Goal: Use online tool/utility: Utilize a website feature to perform a specific function

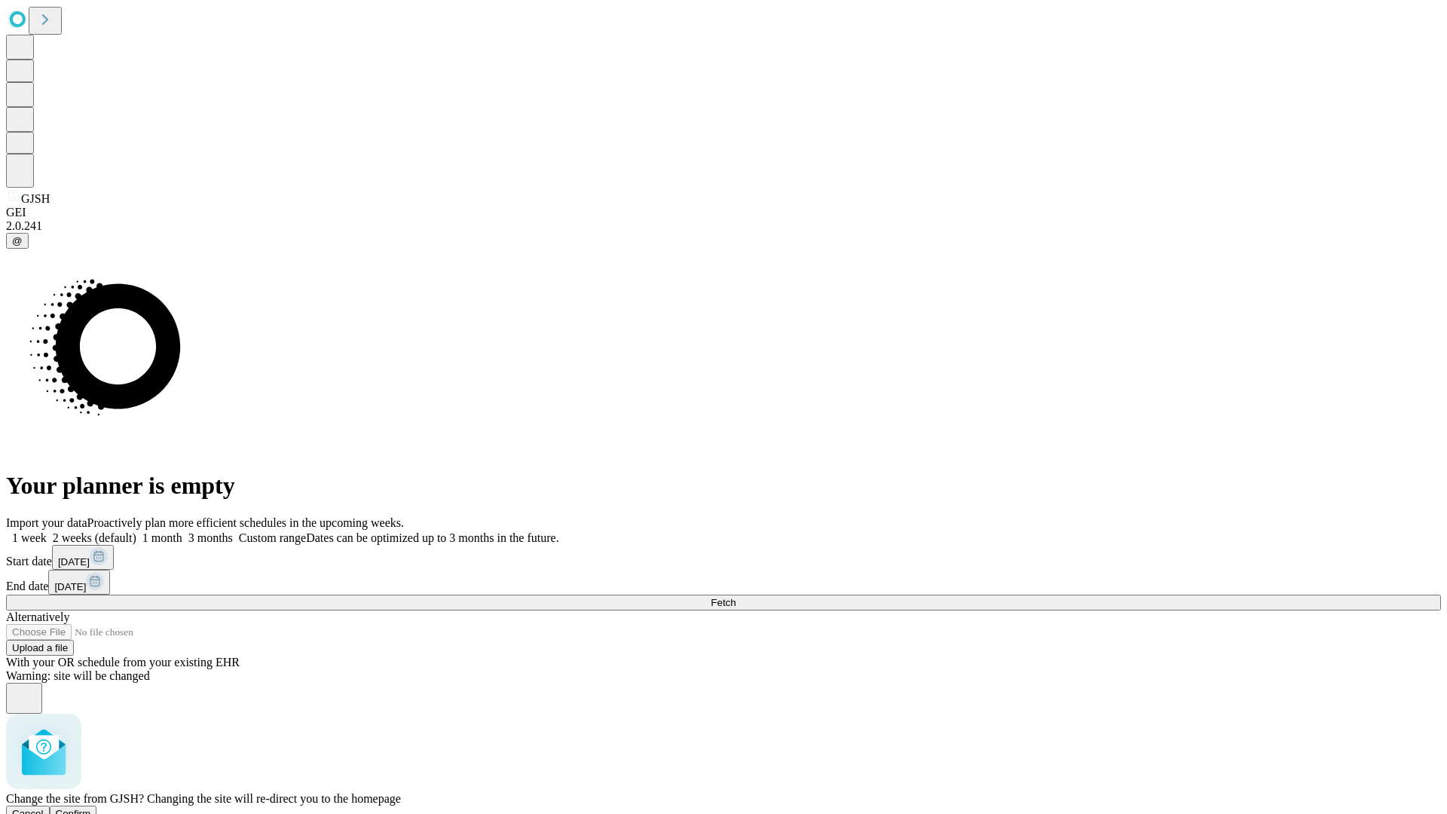
click at [91, 808] on span "Confirm" at bounding box center [73, 813] width 35 height 11
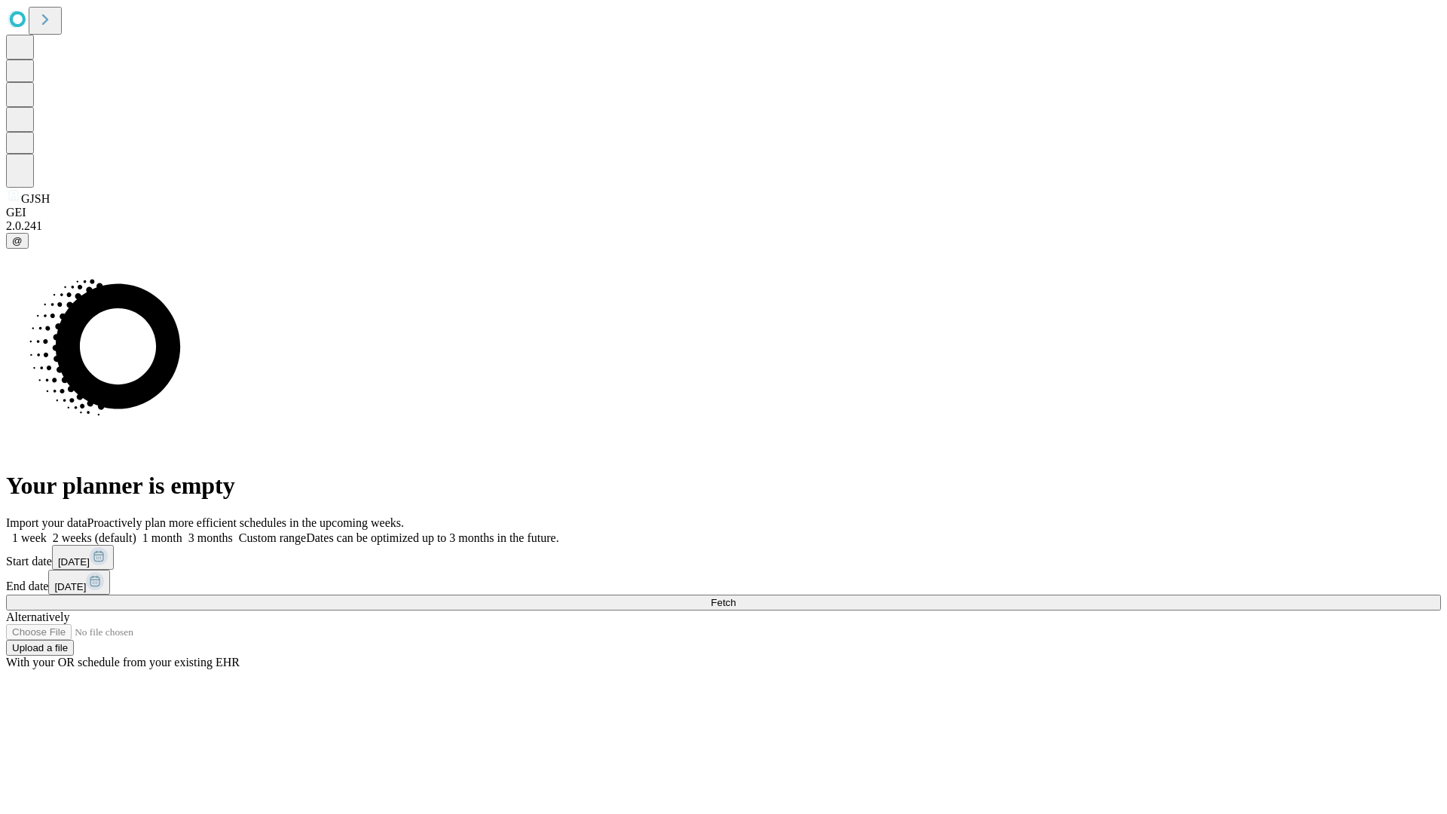
click at [47, 531] on label "1 week" at bounding box center [26, 537] width 41 height 13
click at [736, 597] on span "Fetch" at bounding box center [723, 602] width 25 height 11
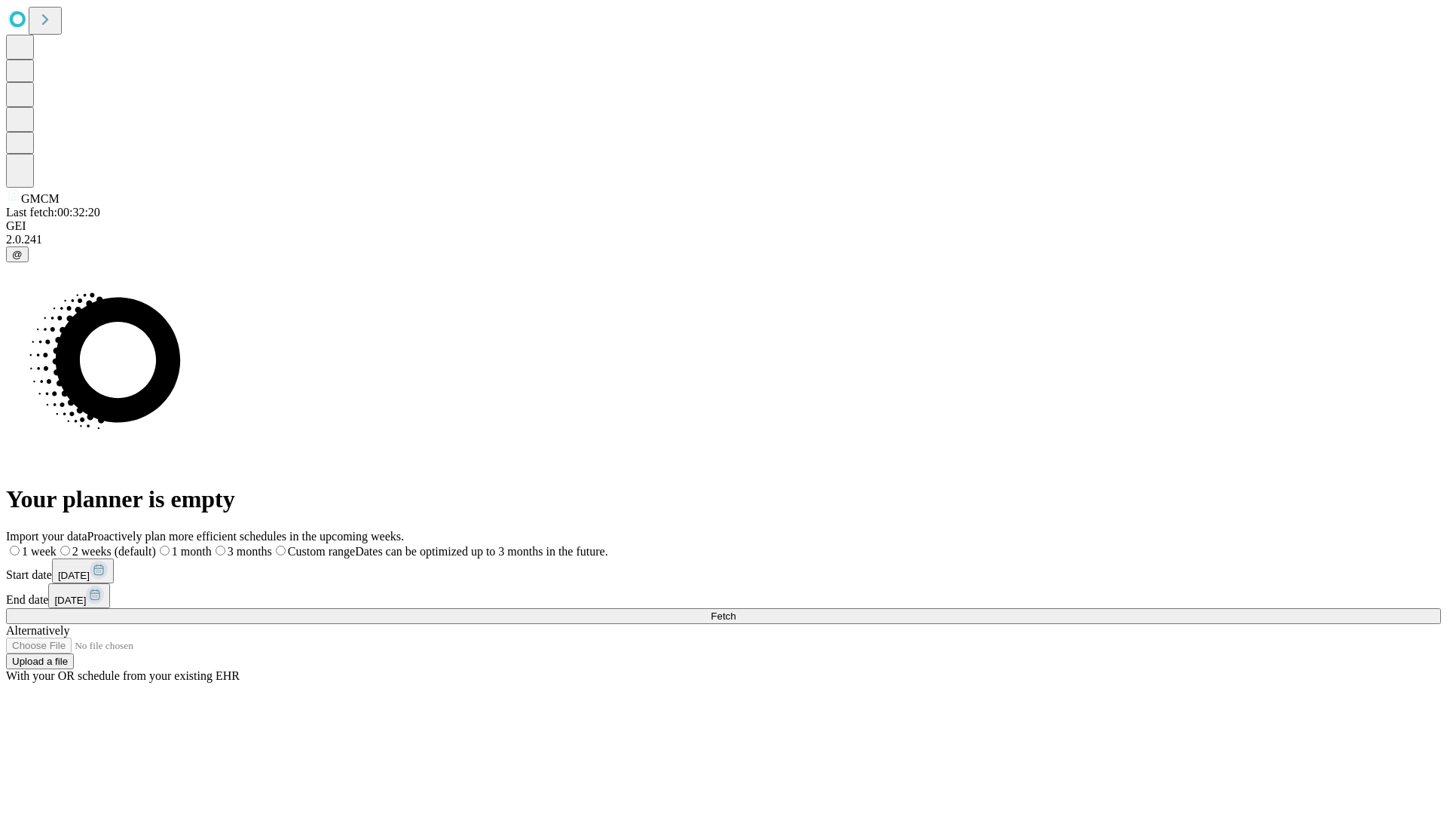
click at [57, 545] on label "1 week" at bounding box center [31, 551] width 51 height 13
click at [736, 611] on span "Fetch" at bounding box center [723, 616] width 25 height 11
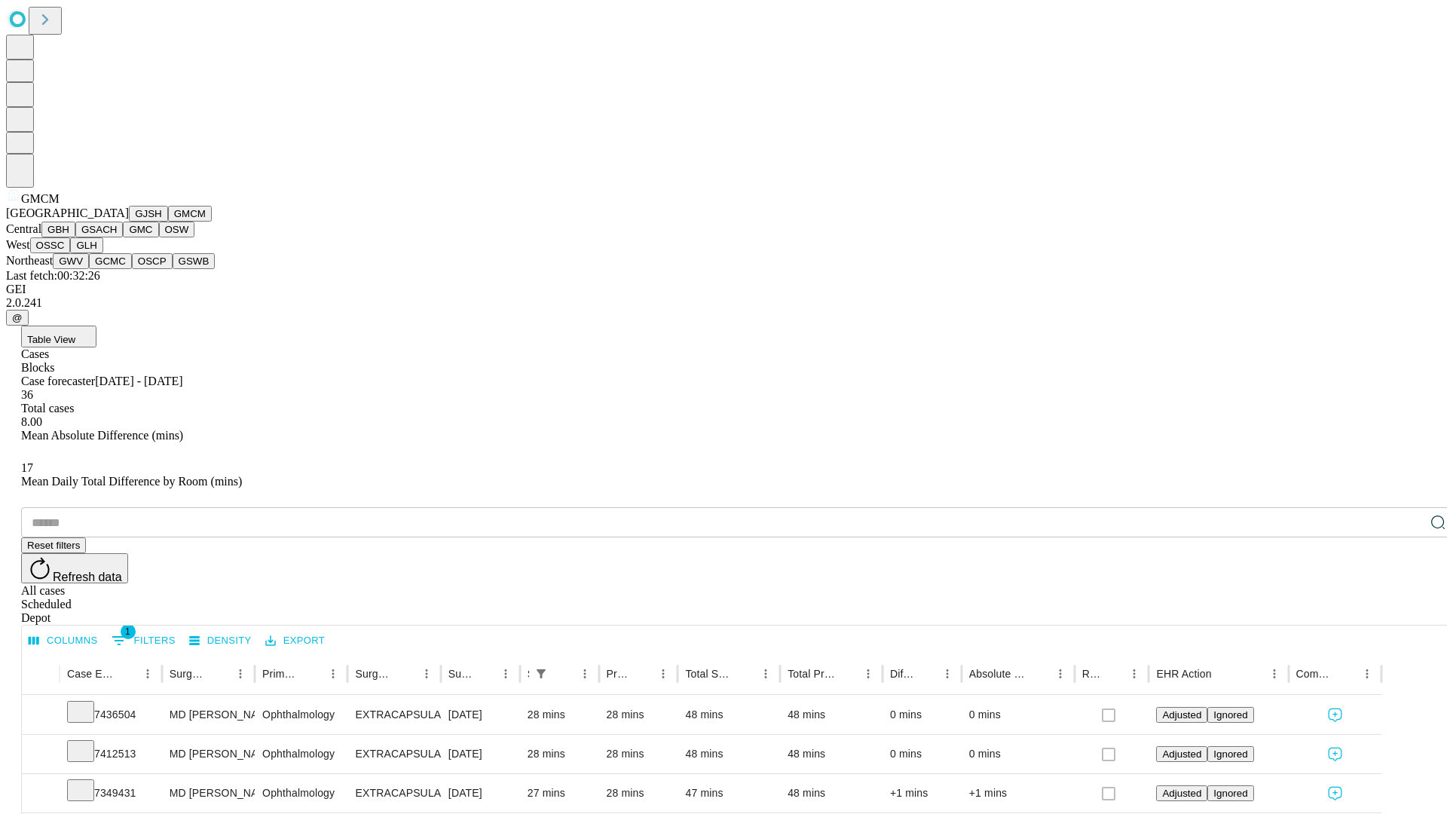
click at [75, 237] on button "GBH" at bounding box center [58, 230] width 34 height 16
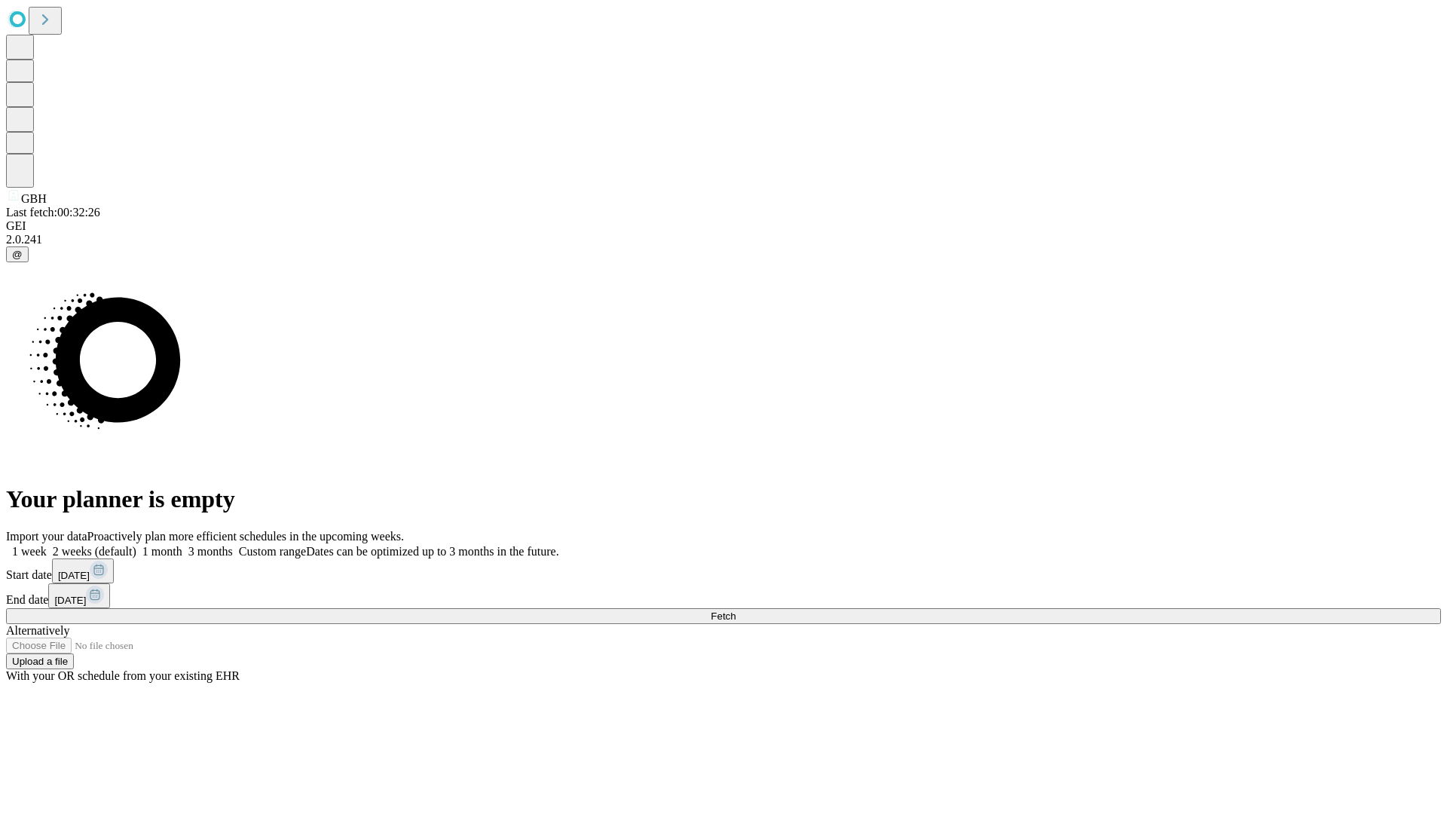
click at [736, 611] on span "Fetch" at bounding box center [723, 616] width 25 height 11
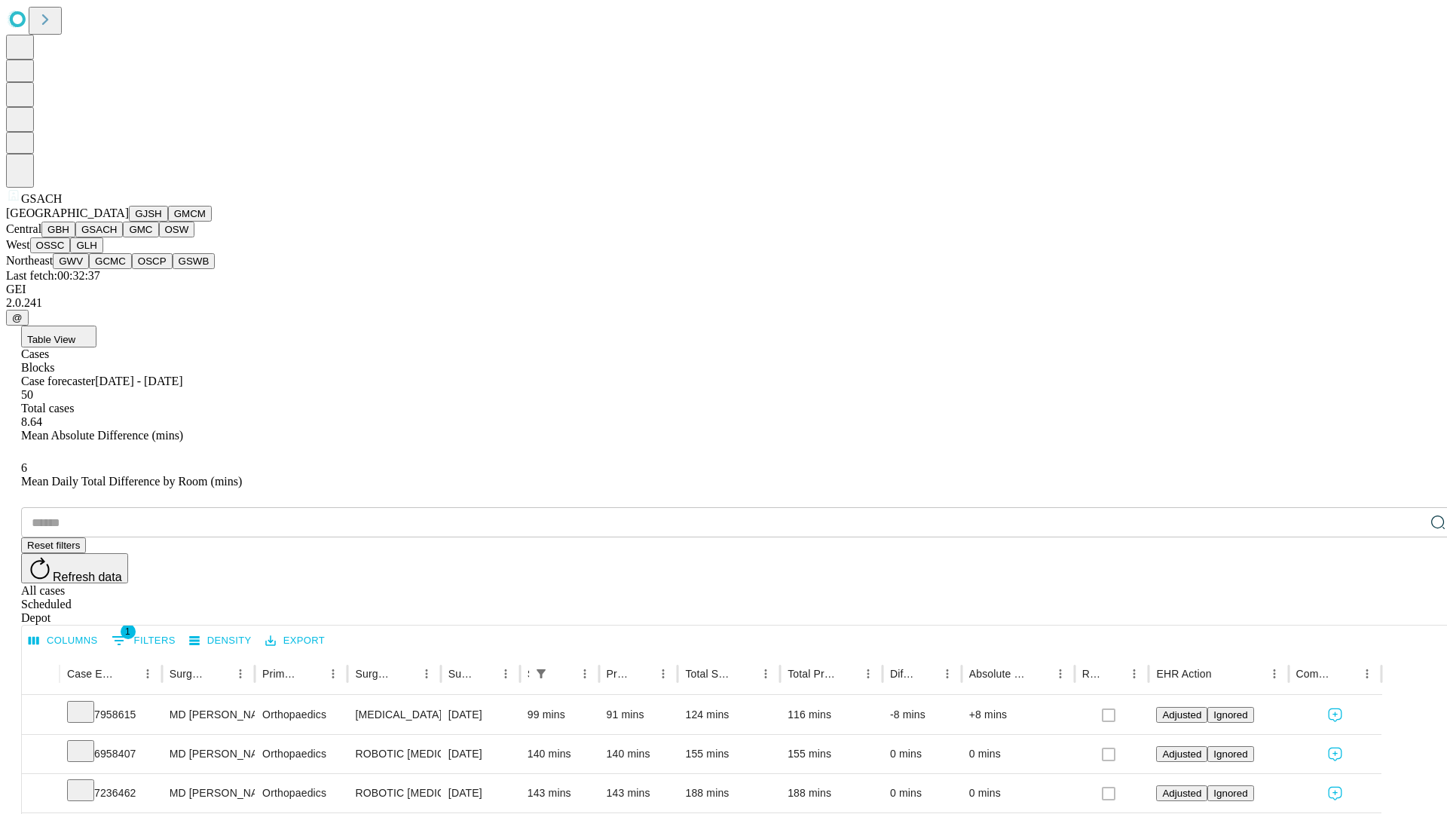
click at [123, 237] on button "GMC" at bounding box center [140, 230] width 35 height 16
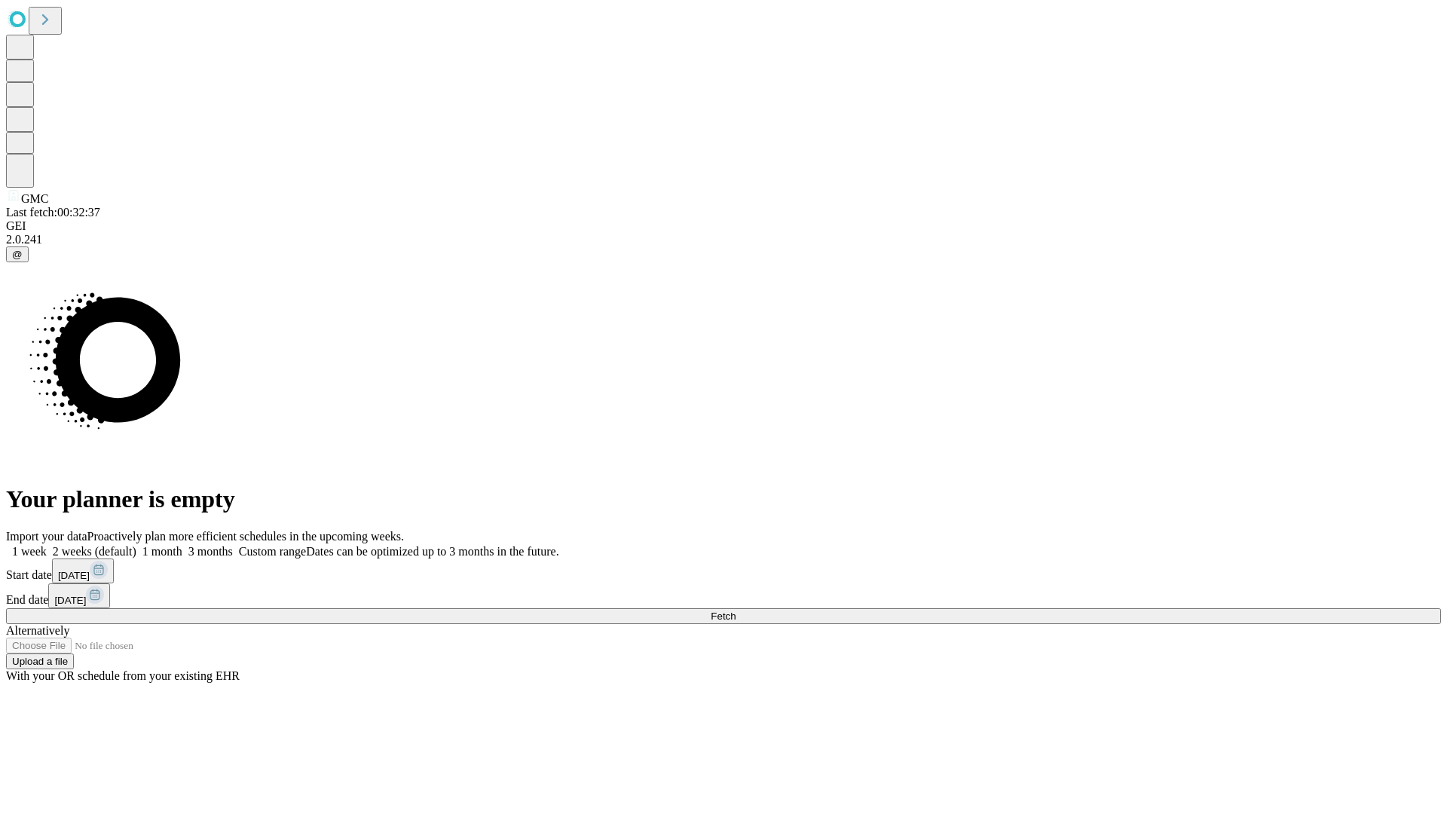
click at [47, 545] on label "1 week" at bounding box center [26, 551] width 41 height 13
click at [736, 611] on span "Fetch" at bounding box center [723, 616] width 25 height 11
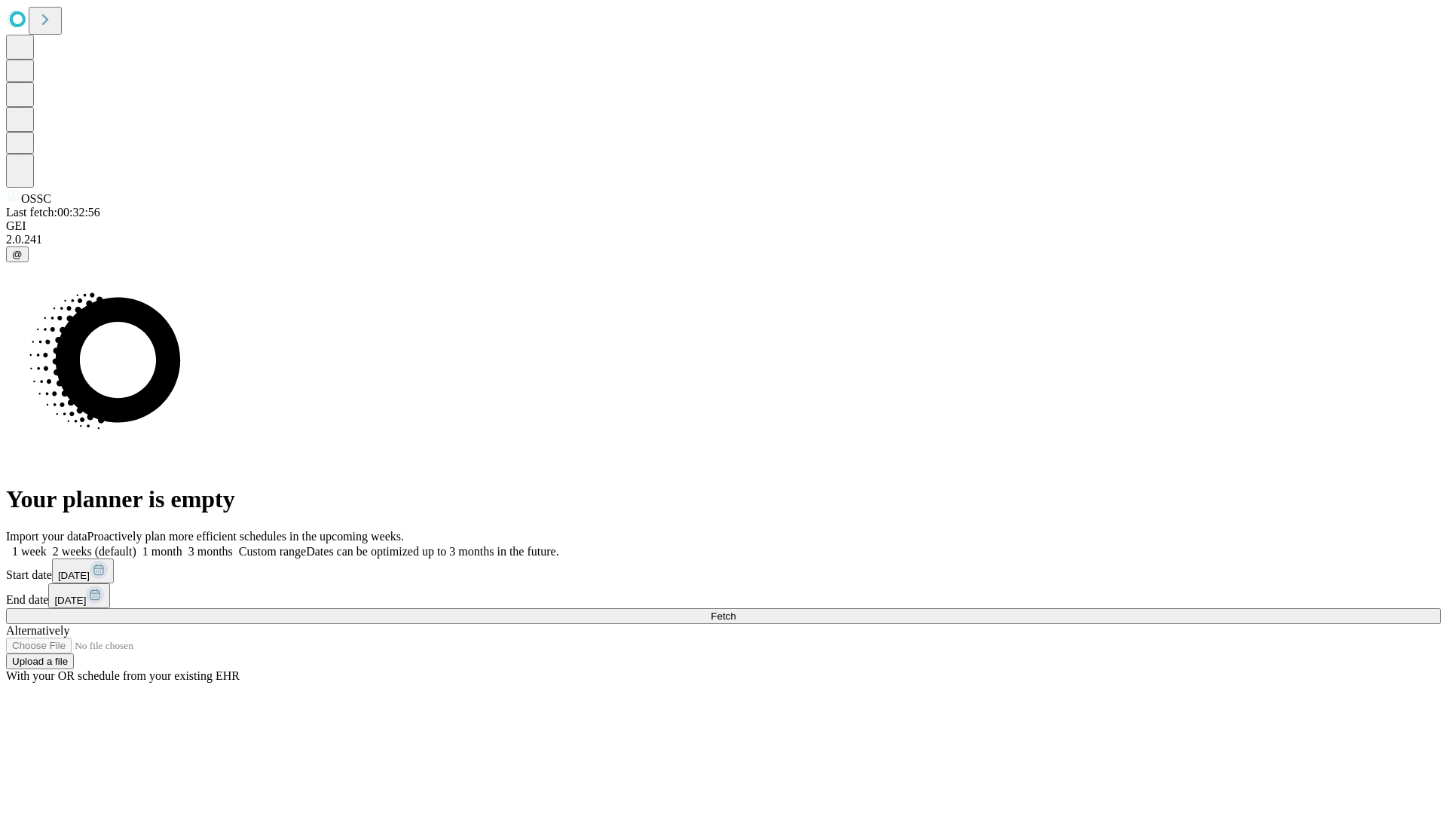
click at [736, 611] on span "Fetch" at bounding box center [723, 616] width 25 height 11
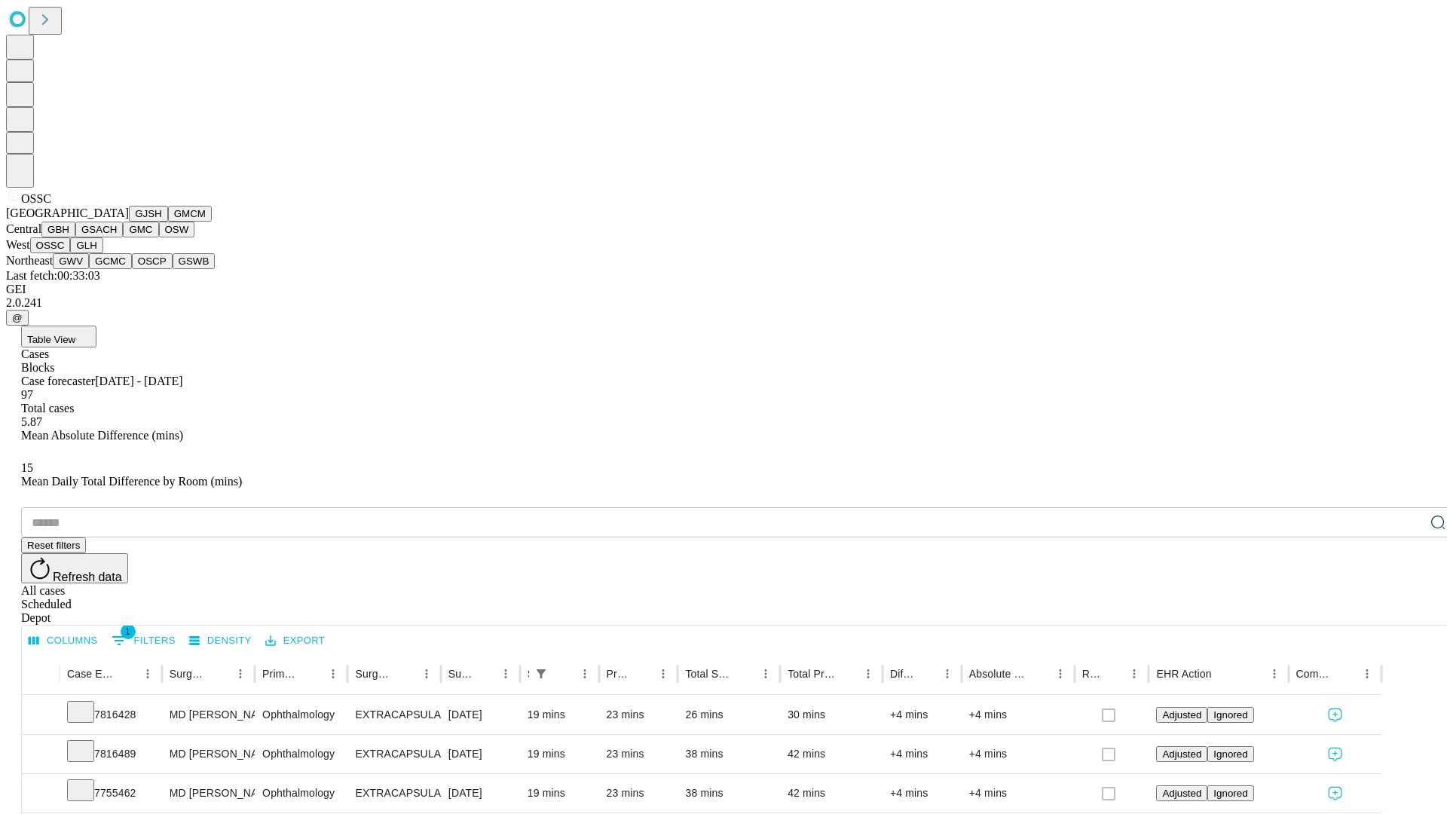
click at [103, 253] on button "GLH" at bounding box center [86, 245] width 32 height 16
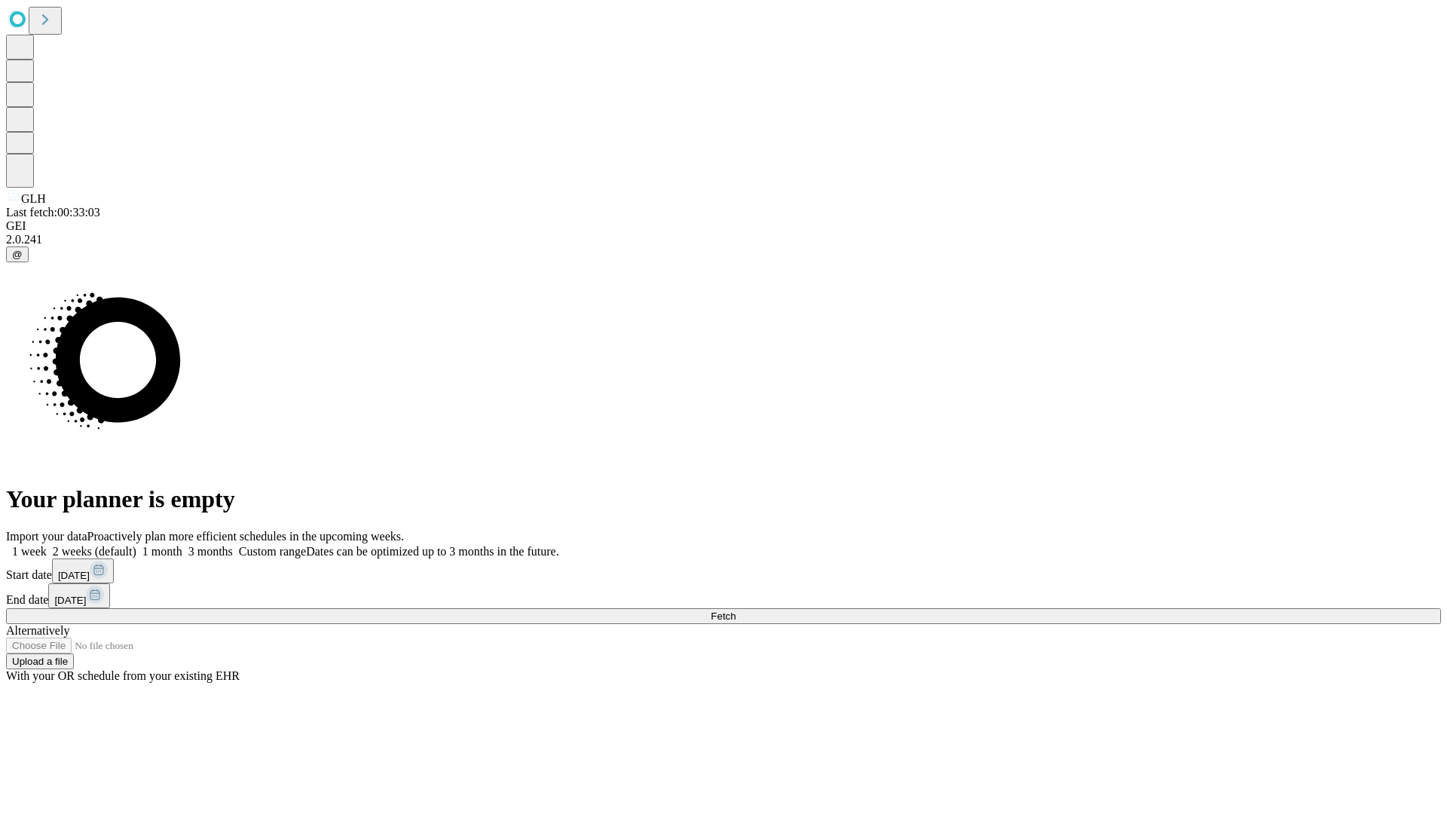
click at [47, 545] on label "1 week" at bounding box center [26, 551] width 41 height 13
click at [736, 611] on span "Fetch" at bounding box center [723, 616] width 25 height 11
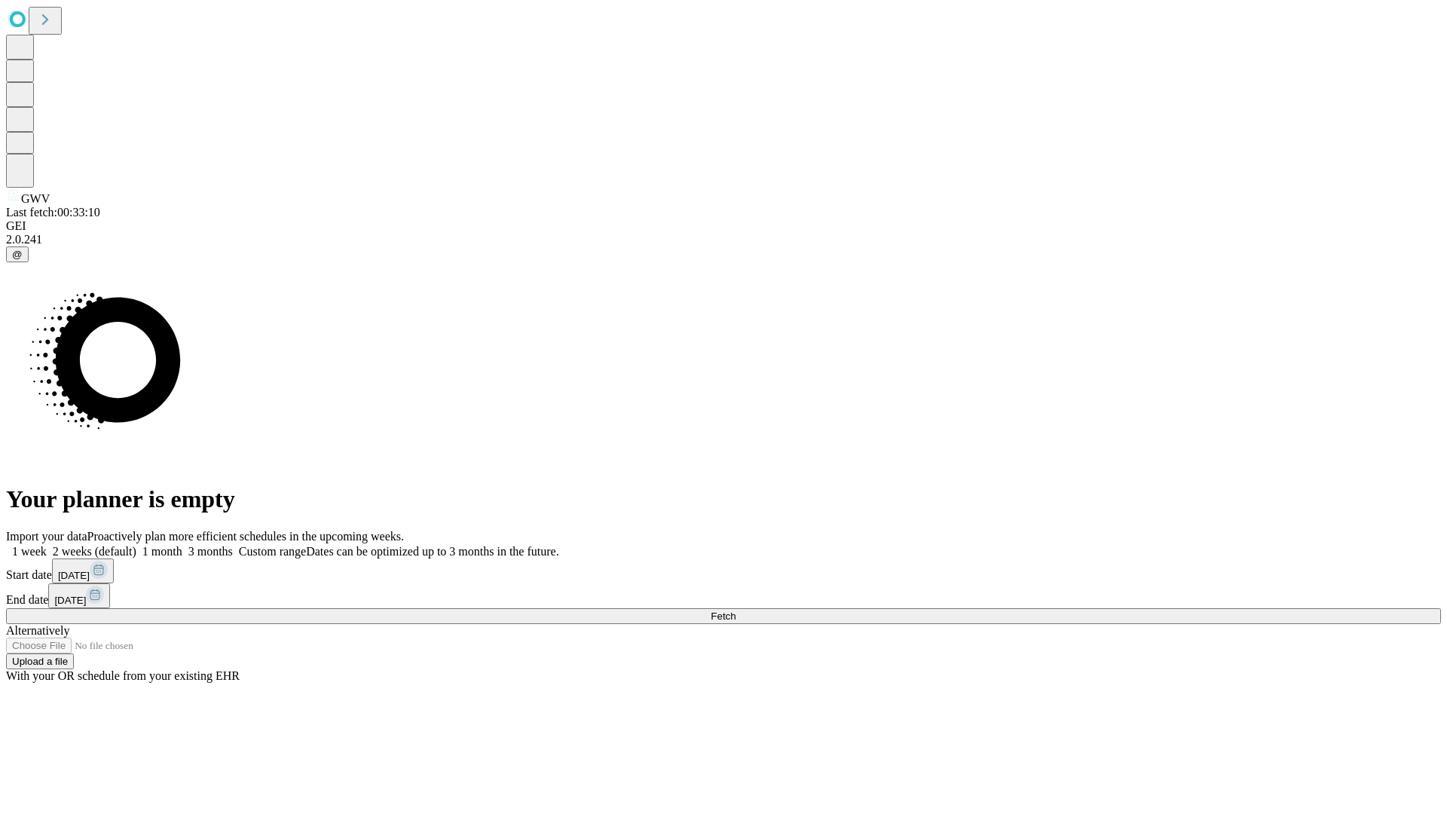
click at [47, 545] on label "1 week" at bounding box center [26, 551] width 41 height 13
click at [736, 611] on span "Fetch" at bounding box center [723, 616] width 25 height 11
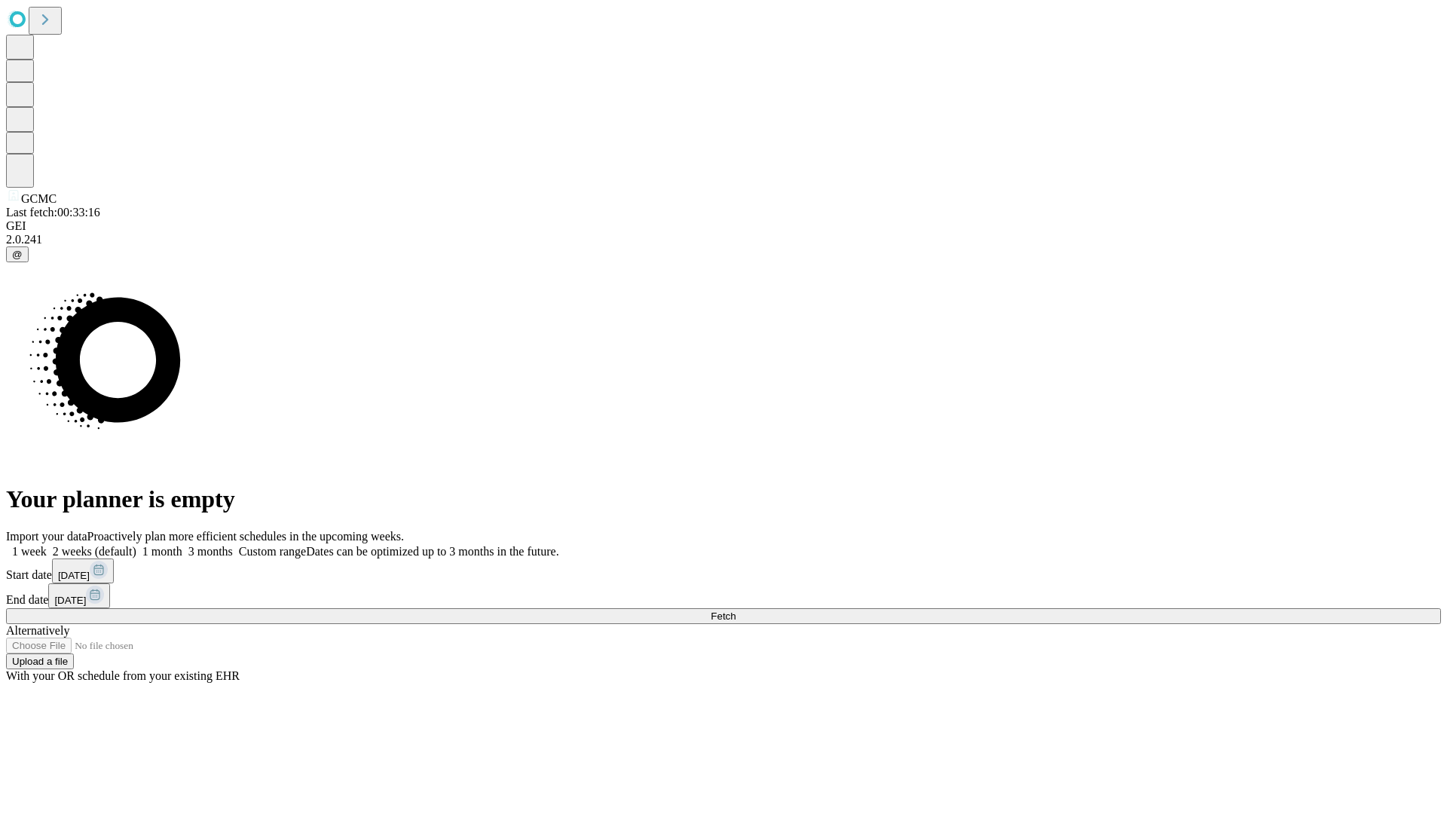
click at [47, 545] on label "1 week" at bounding box center [26, 551] width 41 height 13
click at [736, 611] on span "Fetch" at bounding box center [723, 616] width 25 height 11
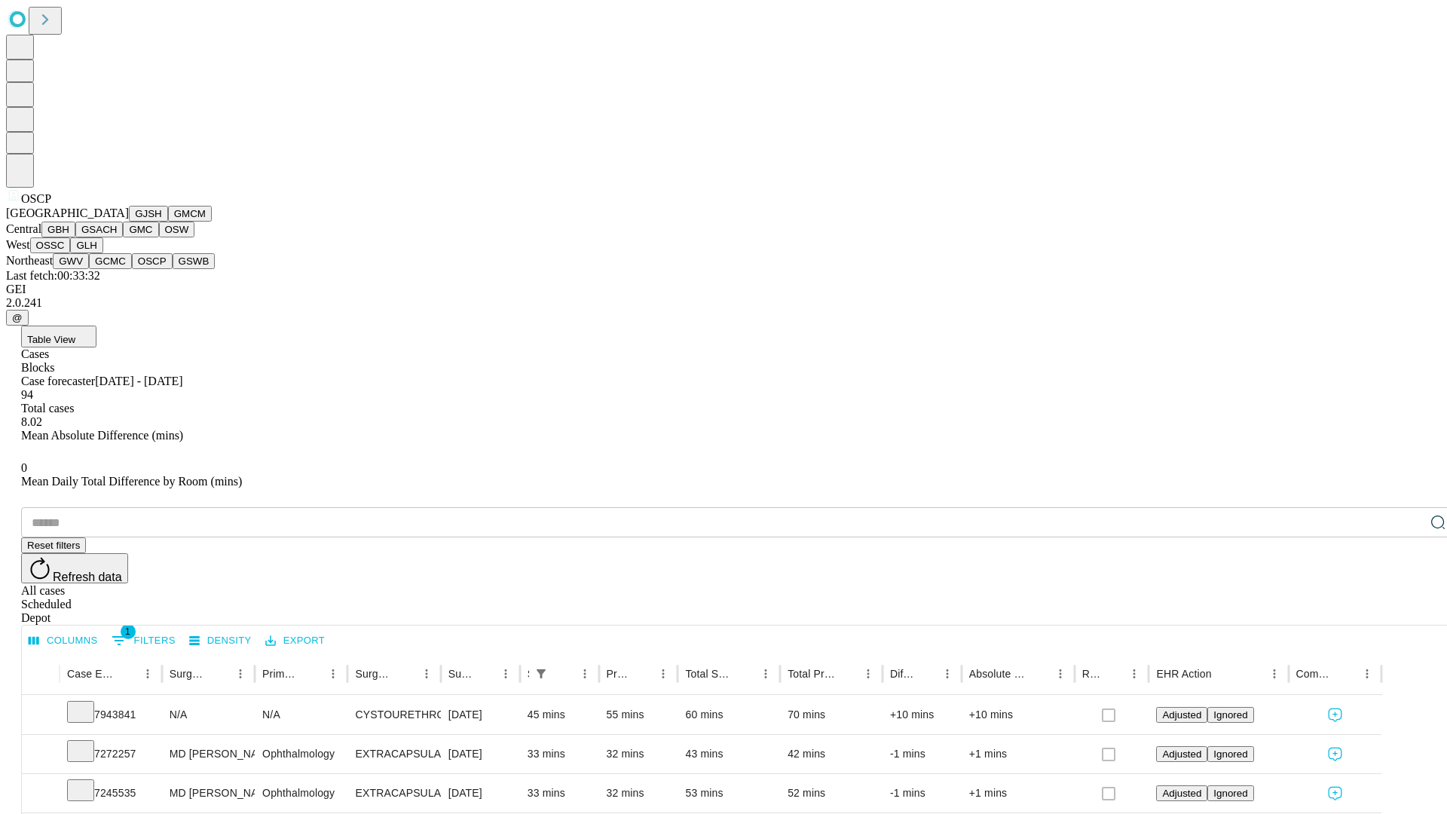
click at [173, 269] on button "GSWB" at bounding box center [194, 261] width 43 height 16
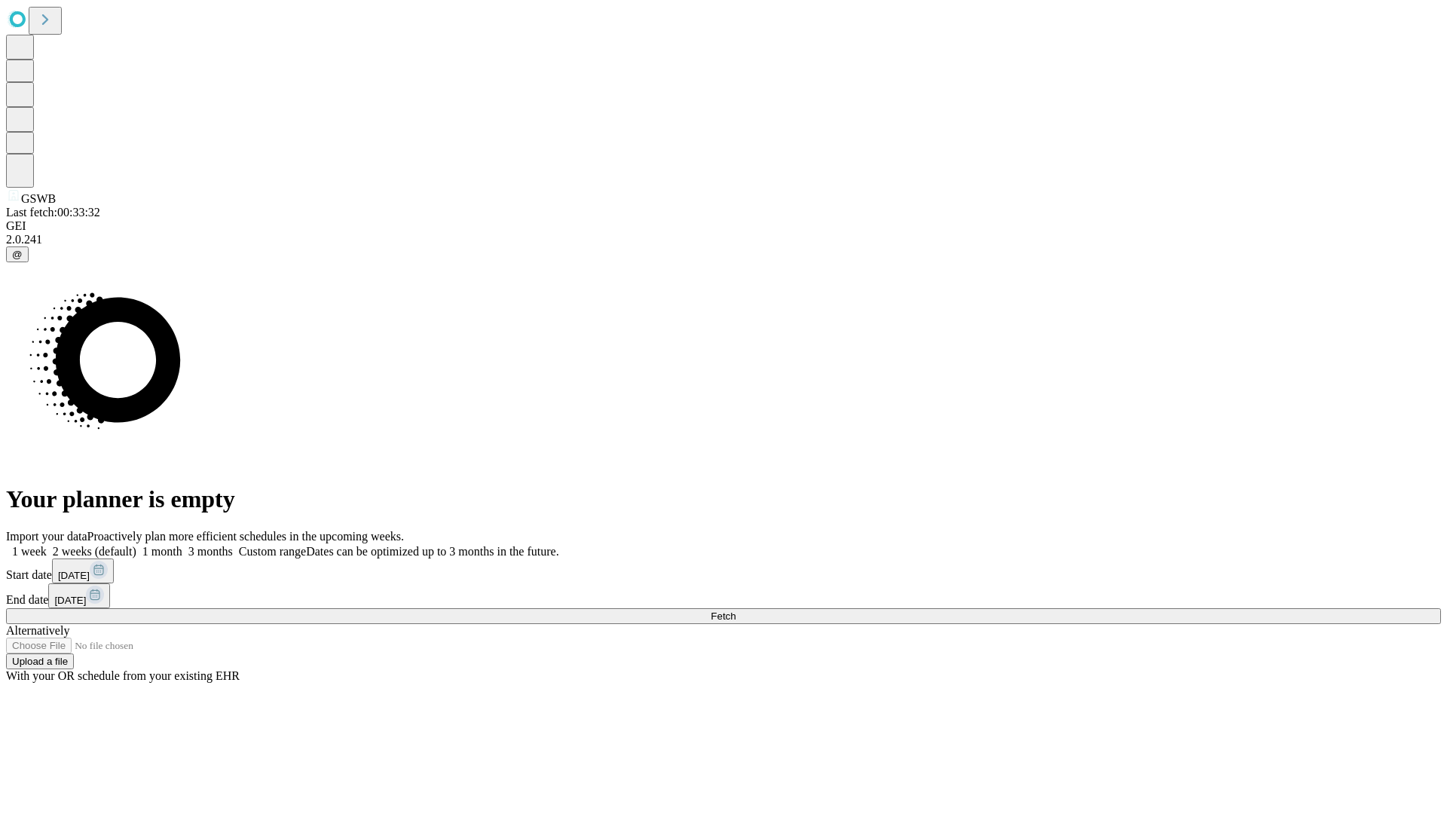
click at [47, 545] on label "1 week" at bounding box center [26, 551] width 41 height 13
click at [736, 611] on span "Fetch" at bounding box center [723, 616] width 25 height 11
